Goal: Check status: Check status

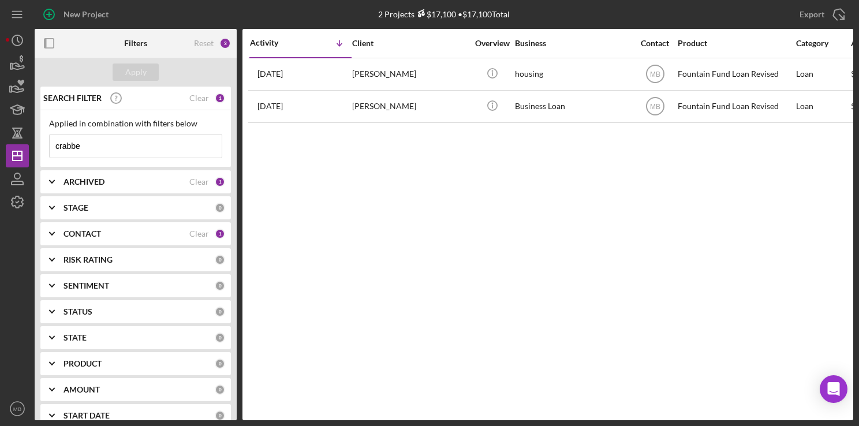
click at [127, 148] on input "crabbe" at bounding box center [136, 145] width 172 height 23
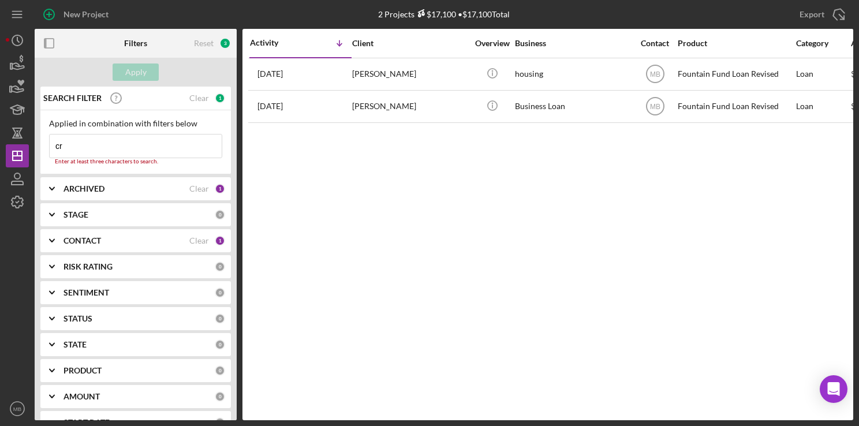
type input "c"
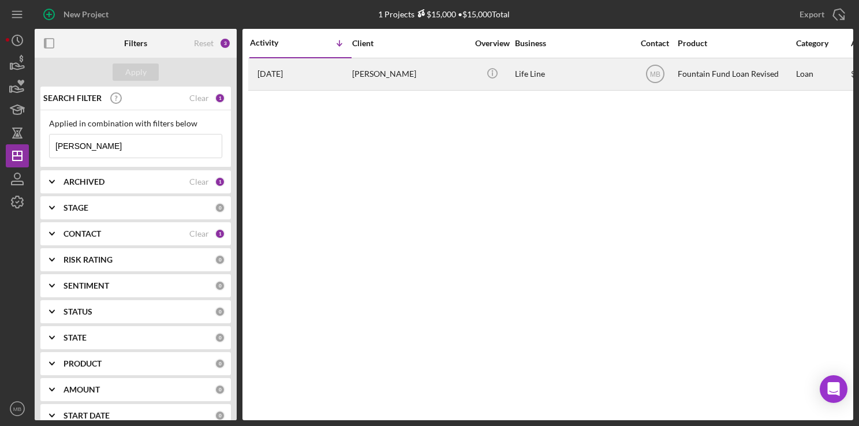
type input "[PERSON_NAME]"
click at [283, 75] on time "[DATE]" at bounding box center [269, 73] width 25 height 9
